Goal: Task Accomplishment & Management: Use online tool/utility

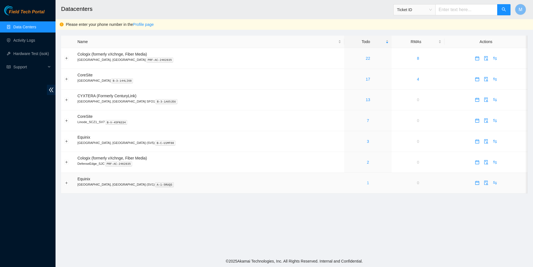
click at [367, 184] on link "1" at bounding box center [368, 183] width 2 height 4
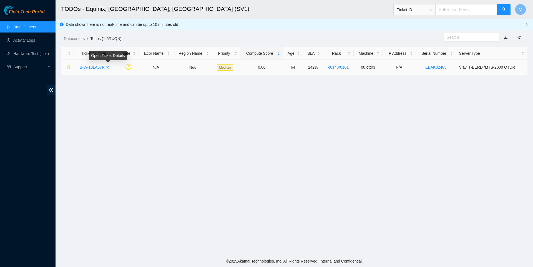
click at [109, 67] on icon "button" at bounding box center [107, 68] width 4 height 4
click at [31, 25] on link "Data Centers" at bounding box center [24, 27] width 23 height 4
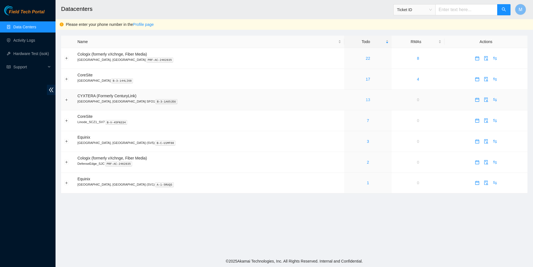
click at [366, 102] on link "13" at bounding box center [368, 100] width 4 height 4
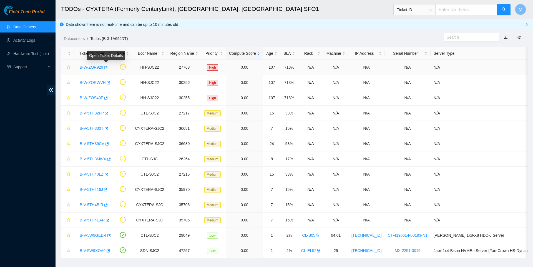
click at [108, 66] on icon "button" at bounding box center [106, 68] width 4 height 4
click at [110, 83] on icon "button" at bounding box center [108, 82] width 3 height 3
click at [107, 98] on icon "button" at bounding box center [106, 98] width 4 height 4
click at [30, 28] on link "Data Centers" at bounding box center [24, 27] width 23 height 4
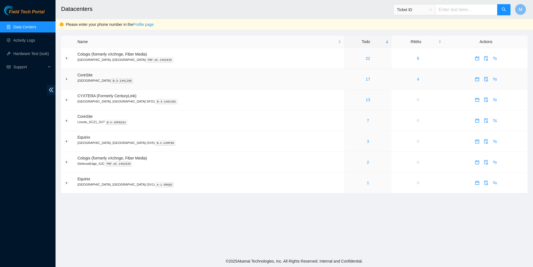
click at [348, 82] on div "17" at bounding box center [368, 79] width 41 height 6
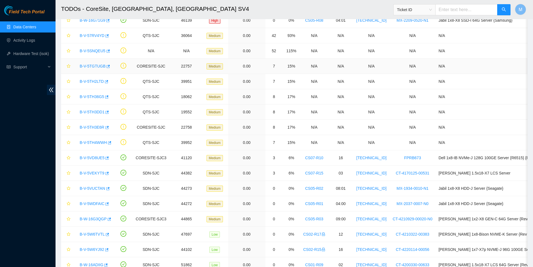
scroll to position [54, 0]
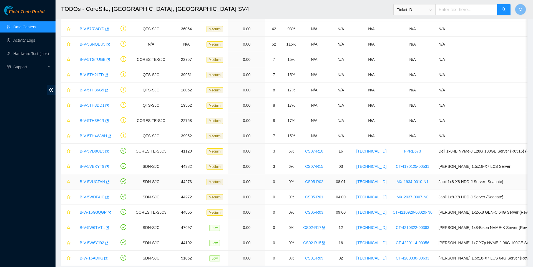
click at [91, 182] on link "B-V-5VUCTAN" at bounding box center [93, 181] width 26 height 4
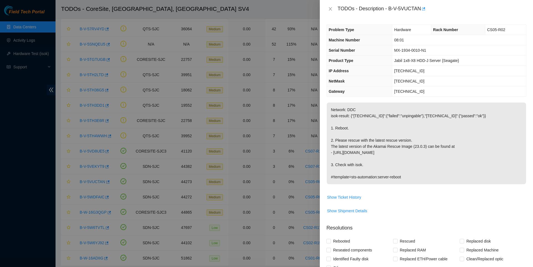
click at [91, 189] on div at bounding box center [266, 133] width 533 height 267
click at [329, 12] on div "TODOs - Description - B-V-5VUCTAN" at bounding box center [427, 8] width 200 height 9
click at [330, 10] on icon "close" at bounding box center [330, 8] width 3 height 3
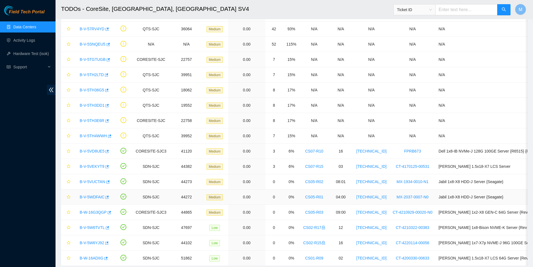
click at [90, 198] on link "B-V-5WDFAIC" at bounding box center [92, 197] width 25 height 4
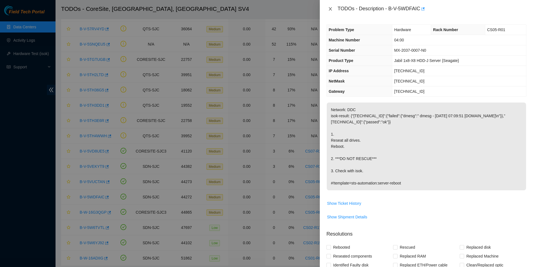
click at [332, 10] on icon "close" at bounding box center [330, 9] width 4 height 4
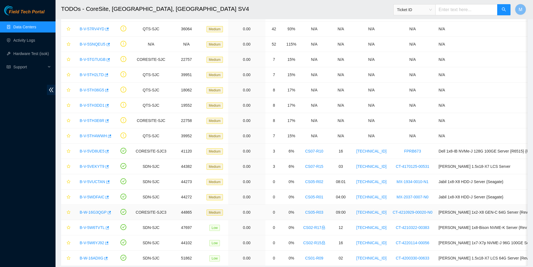
click at [92, 214] on link "B-W-16G3QGP" at bounding box center [93, 212] width 27 height 4
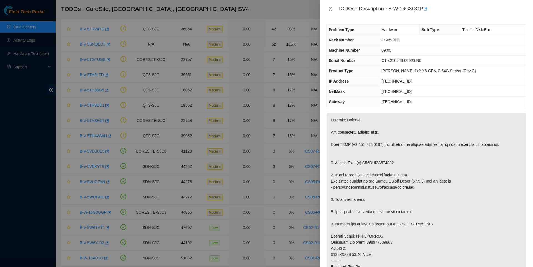
click at [330, 10] on icon "close" at bounding box center [330, 9] width 4 height 4
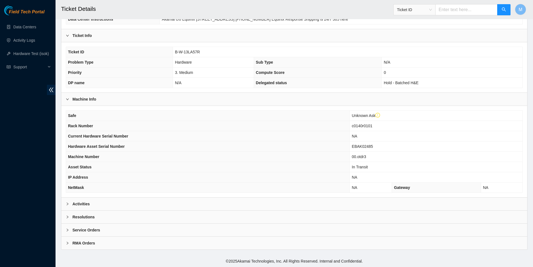
scroll to position [98, 0]
click at [67, 201] on div at bounding box center [69, 204] width 7 height 6
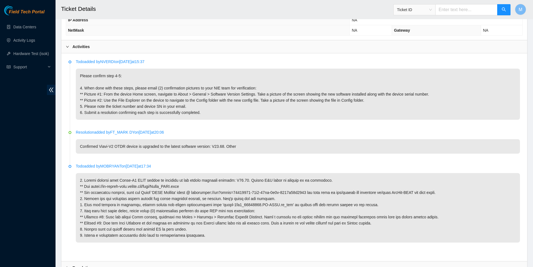
scroll to position [247, 0]
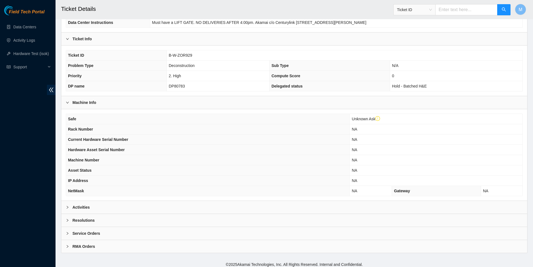
scroll to position [96, 0]
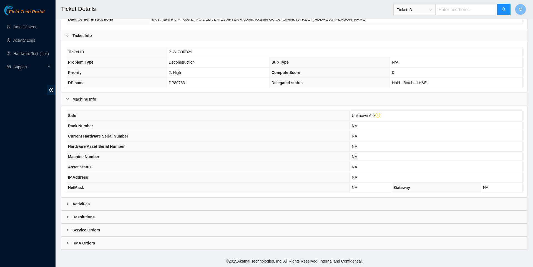
click at [91, 202] on div "Activities" at bounding box center [294, 204] width 466 height 13
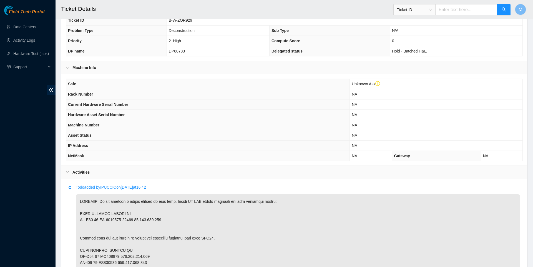
scroll to position [122, 0]
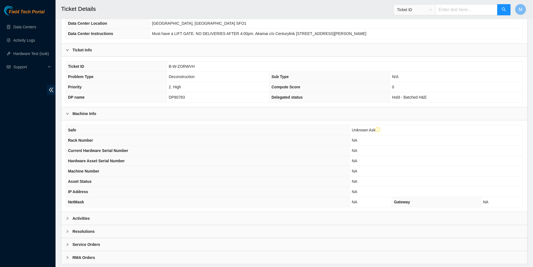
scroll to position [98, 0]
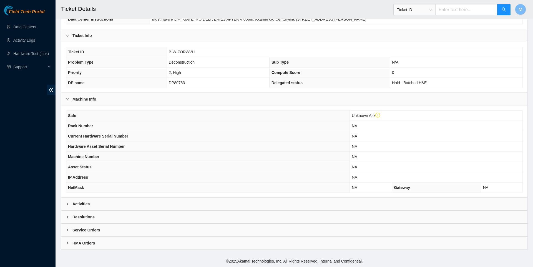
click at [101, 202] on div "Activities" at bounding box center [294, 204] width 466 height 13
click at [104, 202] on div "Activities" at bounding box center [294, 204] width 466 height 13
